Goal: Task Accomplishment & Management: Complete application form

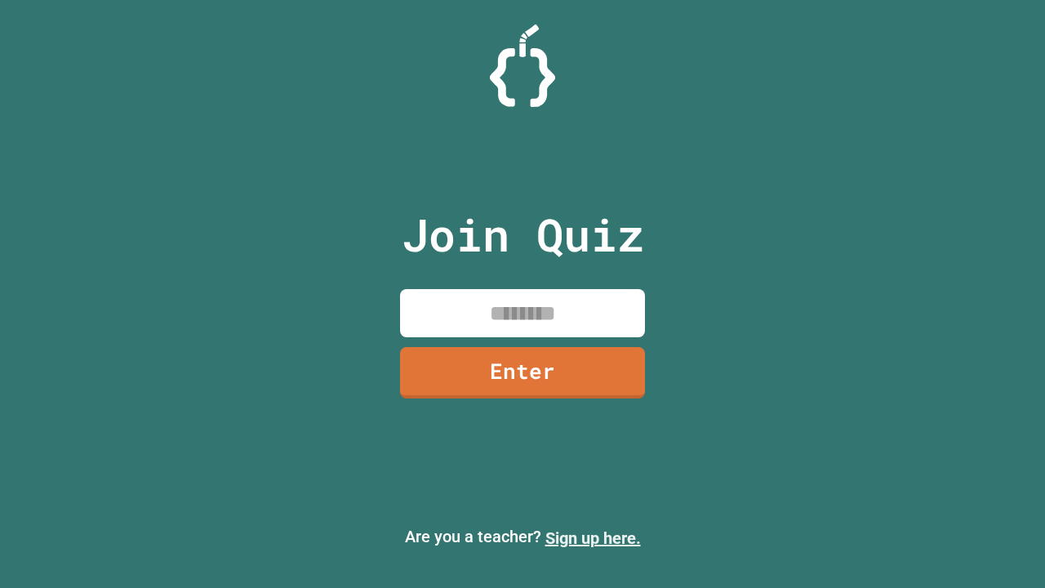
click at [593, 538] on link "Sign up here." at bounding box center [593, 538] width 96 height 20
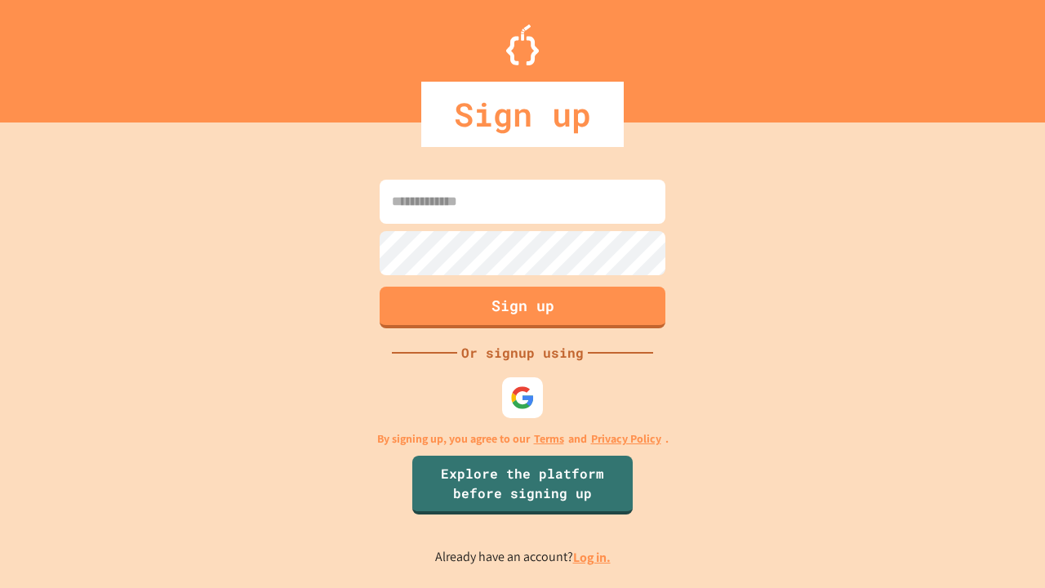
click at [593, 557] on link "Log in." at bounding box center [592, 557] width 38 height 17
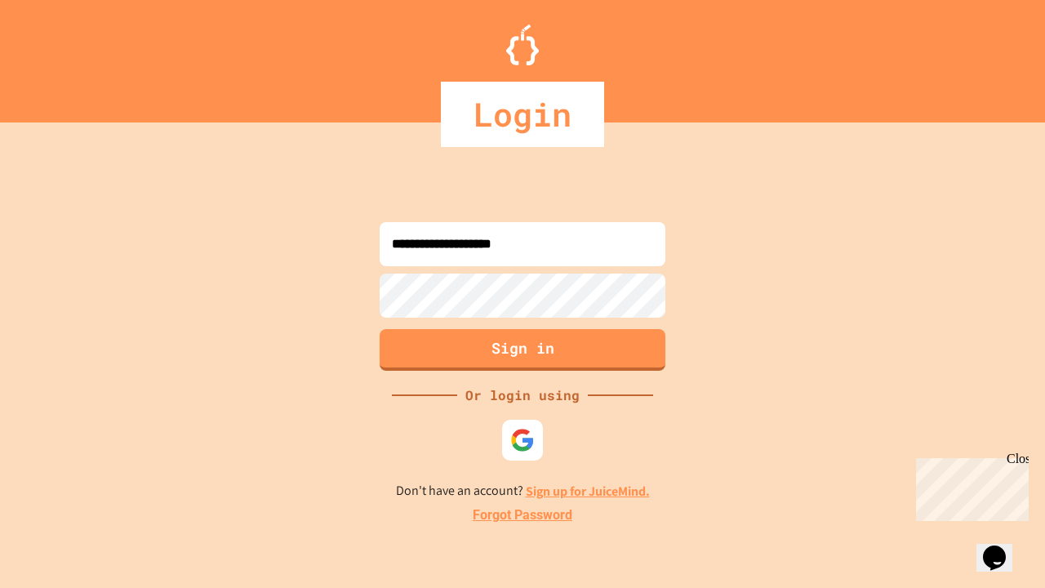
type input "**********"
